Goal: Transaction & Acquisition: Purchase product/service

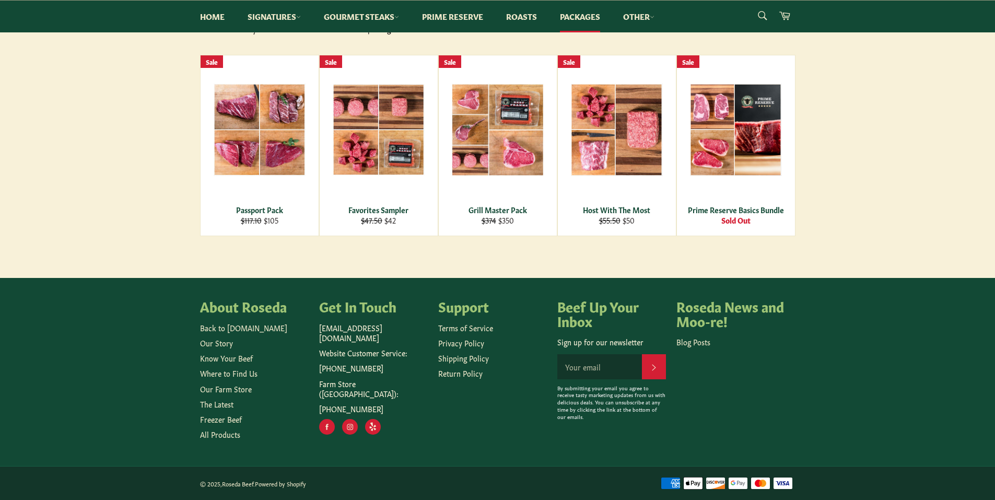
scroll to position [102, 0]
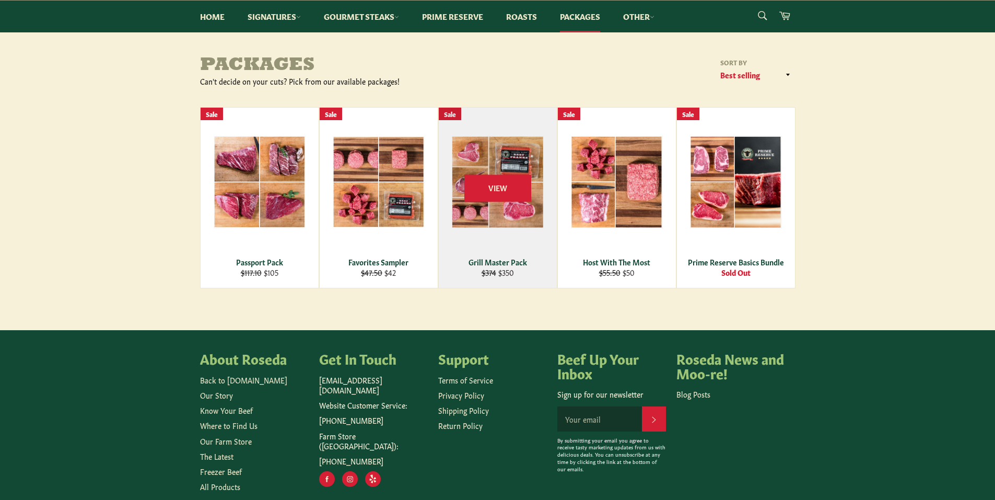
click at [512, 253] on div "View" at bounding box center [498, 198] width 118 height 180
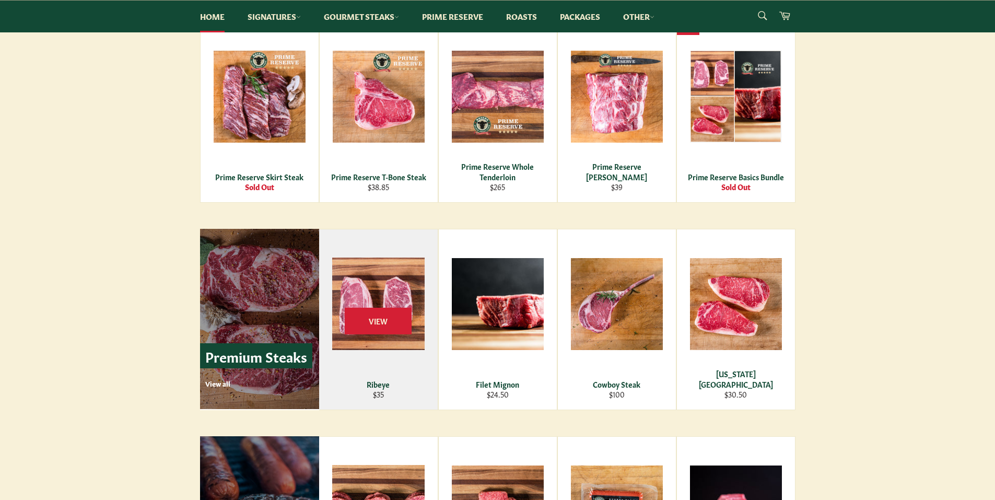
scroll to position [1253, 0]
